Goal: Find specific page/section: Find specific page/section

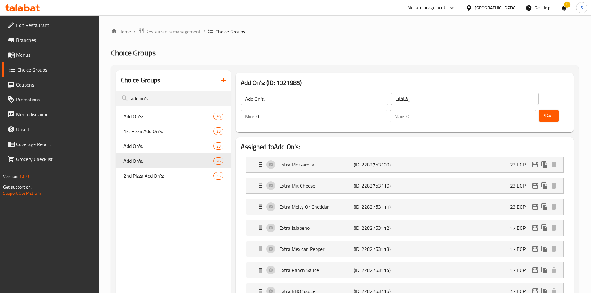
scroll to position [14, 0]
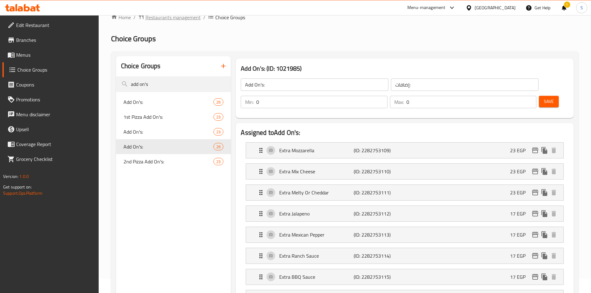
click at [168, 18] on span "Restaurants management" at bounding box center [172, 17] width 55 height 7
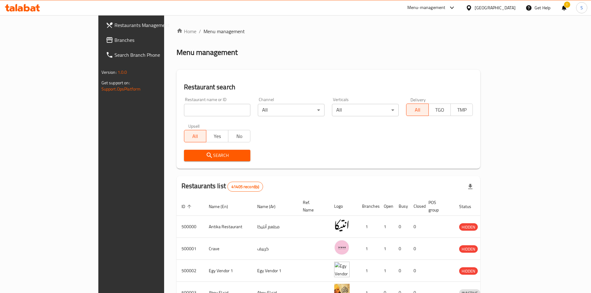
click at [184, 105] on input "search" at bounding box center [217, 110] width 67 height 12
paste input "618332"
type input "618332"
click at [189, 154] on span "Search" at bounding box center [217, 156] width 57 height 8
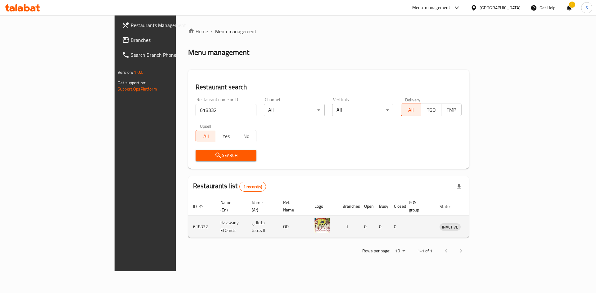
click at [480, 223] on icon "enhanced table" at bounding box center [476, 226] width 7 height 7
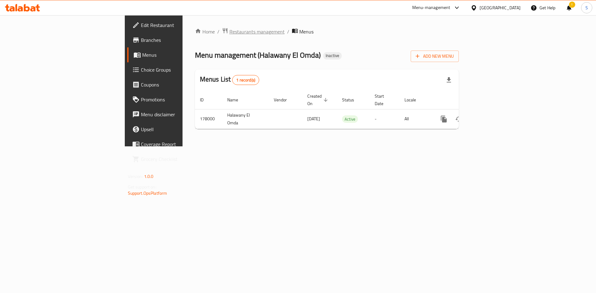
click at [229, 29] on span "Restaurants management" at bounding box center [256, 31] width 55 height 7
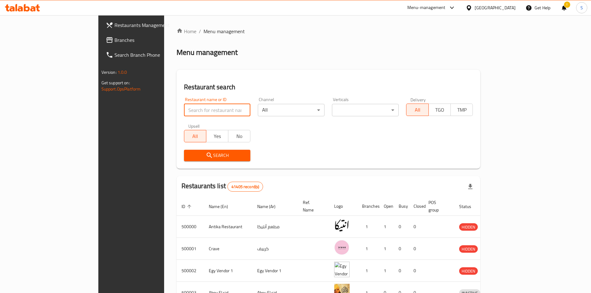
click at [198, 109] on input "search" at bounding box center [217, 110] width 67 height 12
paste input "640573"
type input "640573"
click at [206, 154] on icon "submit" at bounding box center [209, 155] width 7 height 7
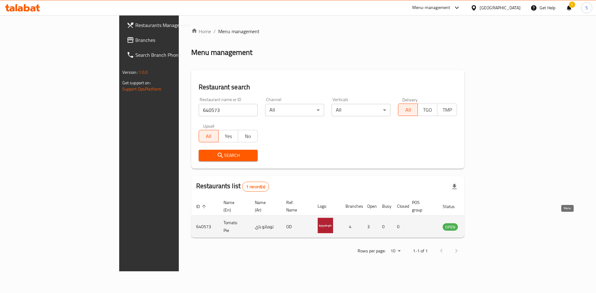
click at [482, 223] on icon "enhanced table" at bounding box center [478, 226] width 7 height 7
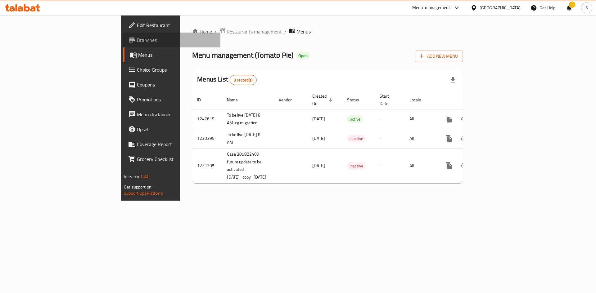
click at [137, 39] on span "Branches" at bounding box center [176, 39] width 78 height 7
